Goal: Navigation & Orientation: Find specific page/section

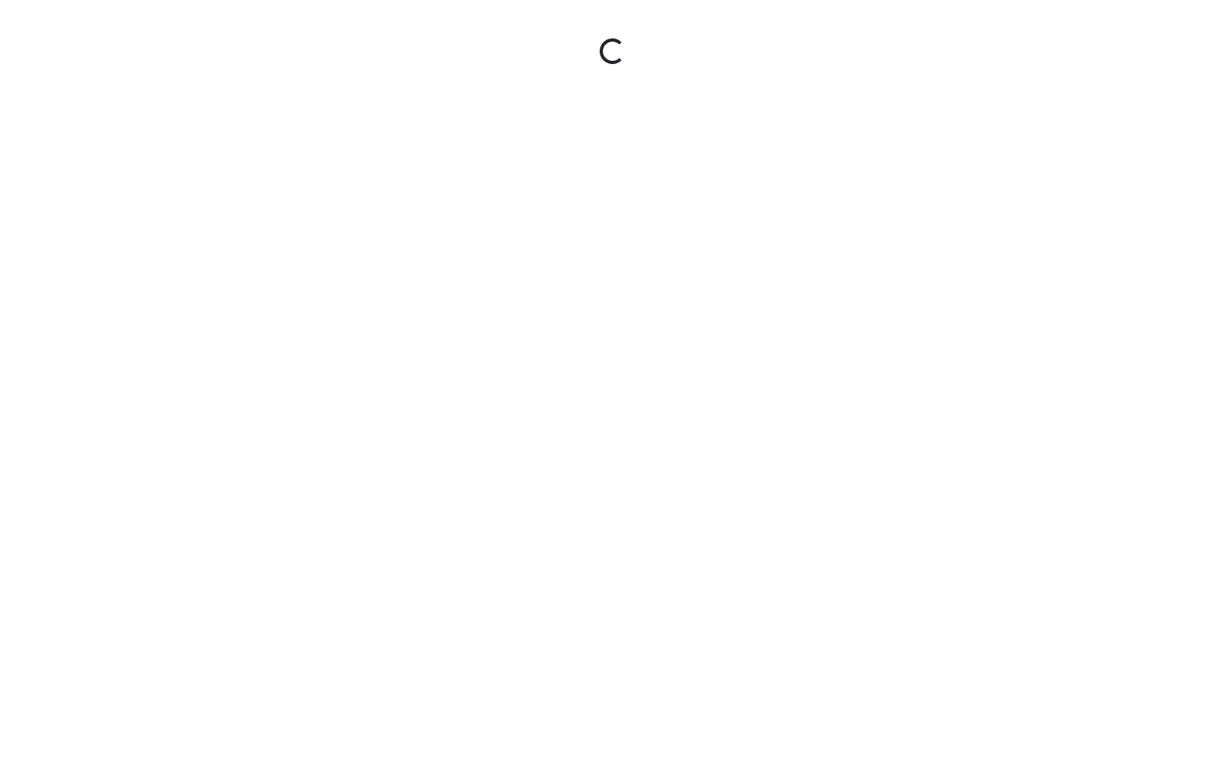
select select "hfMwSwR8a4b3zp8Gw4pjkd"
